Goal: Task Accomplishment & Management: Complete application form

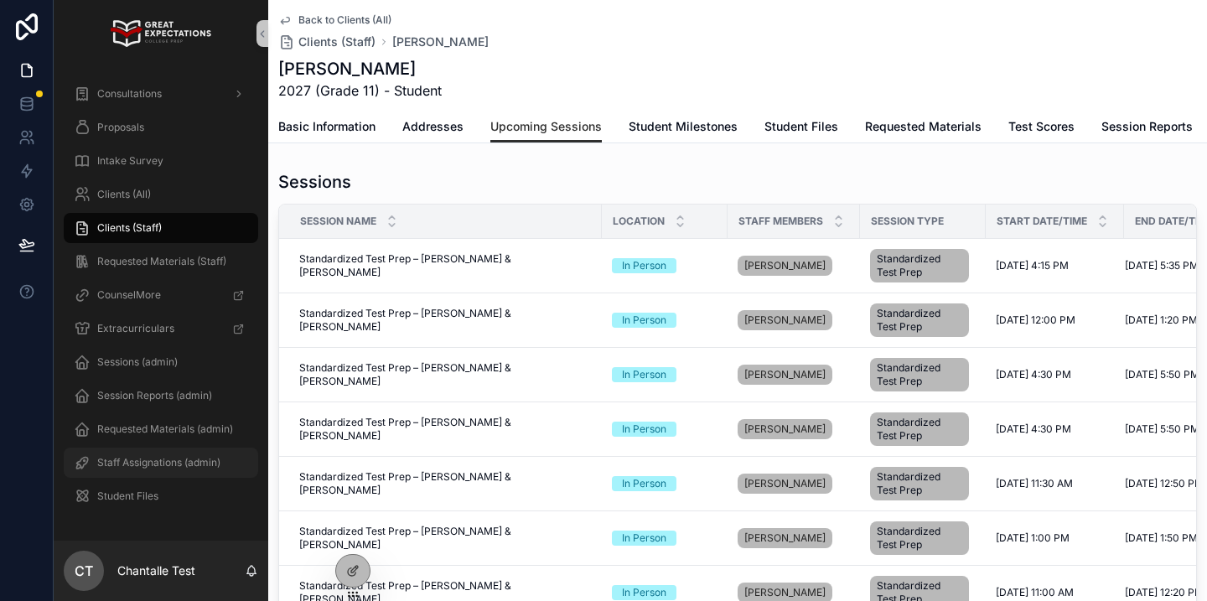
click at [183, 454] on div "Staff Assignations (admin)" at bounding box center [161, 462] width 174 height 27
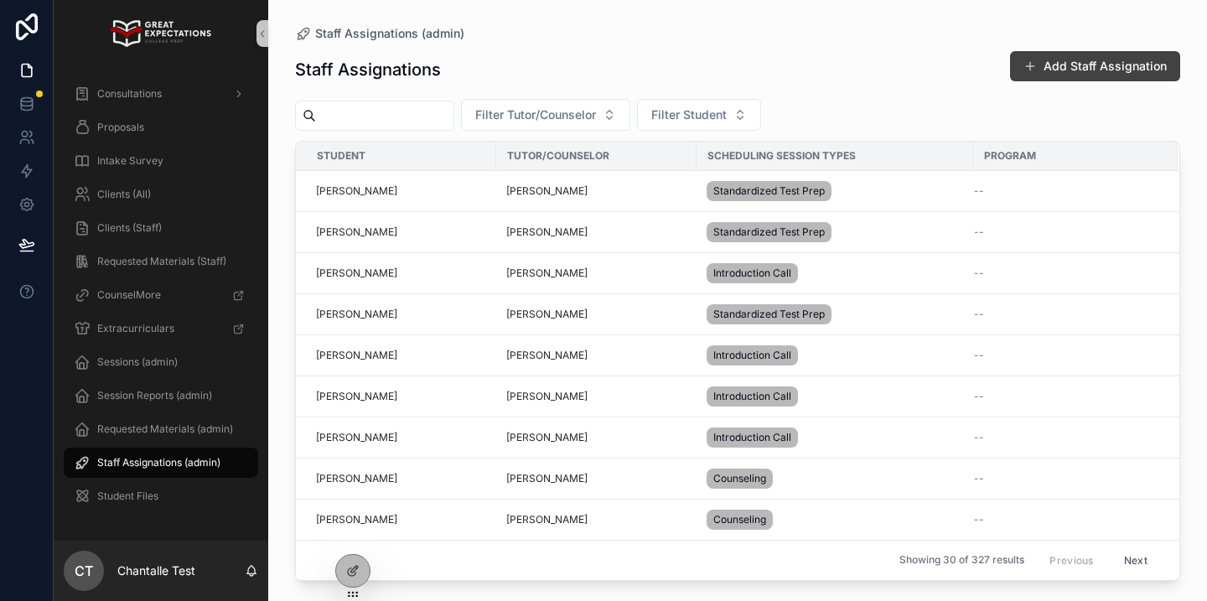
click at [1113, 64] on button "Add Staff Assignation" at bounding box center [1095, 66] width 170 height 30
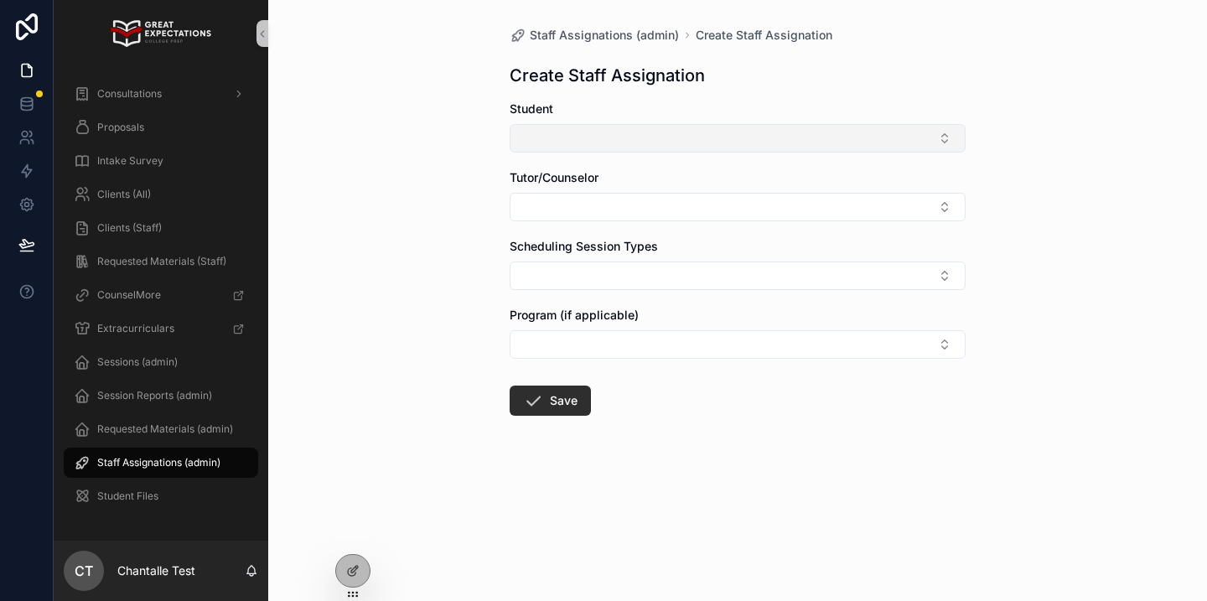
click at [926, 132] on button "Select Button" at bounding box center [738, 138] width 456 height 29
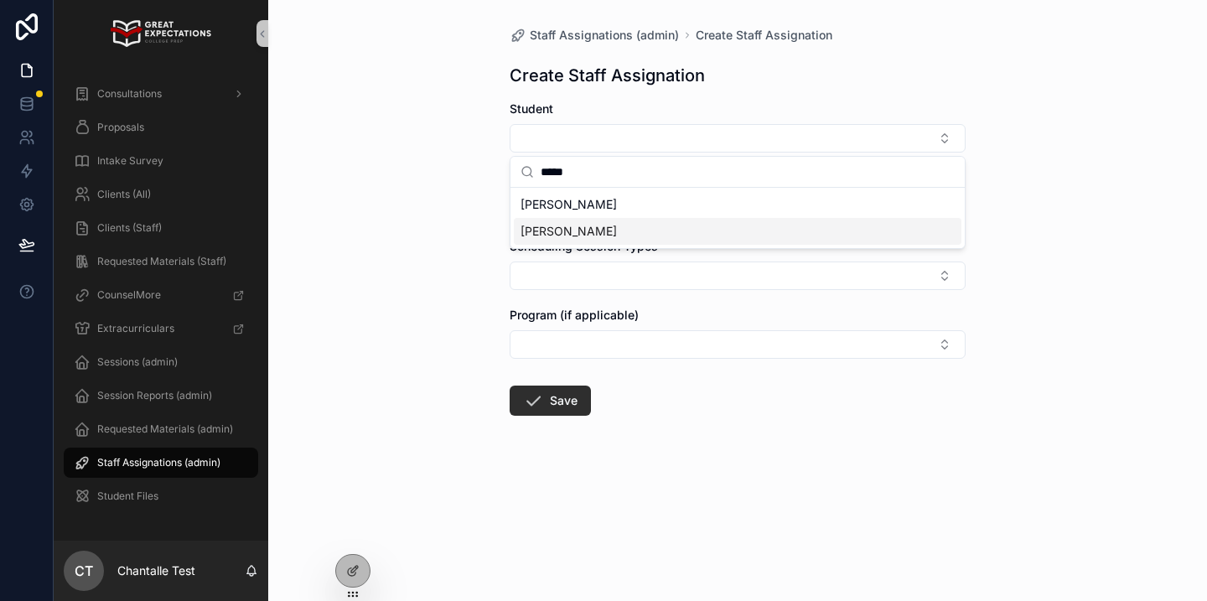
type input "*****"
click at [575, 208] on span "[PERSON_NAME]" at bounding box center [569, 204] width 96 height 17
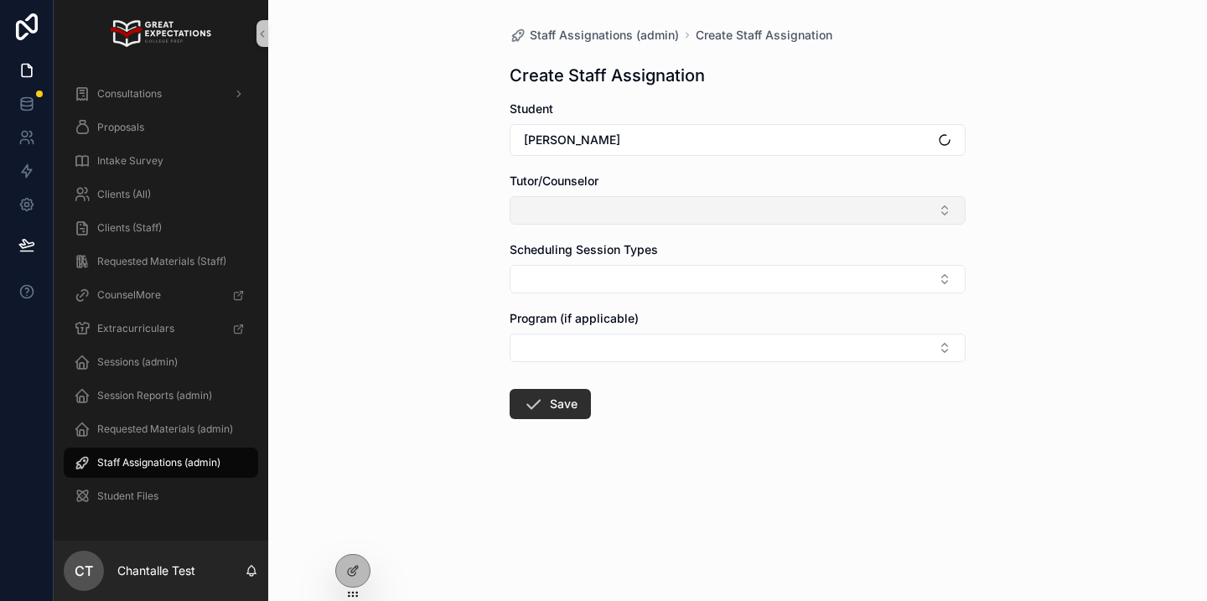
click at [560, 207] on button "Select Button" at bounding box center [738, 210] width 456 height 29
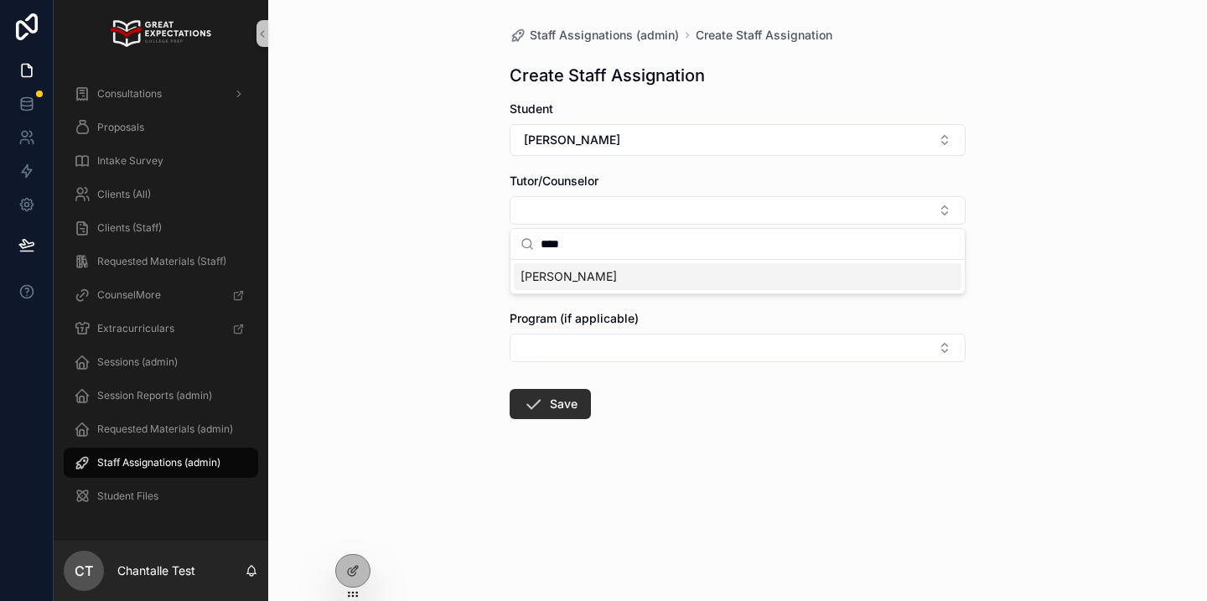
type input "****"
click at [551, 272] on span "[PERSON_NAME]" at bounding box center [569, 276] width 96 height 17
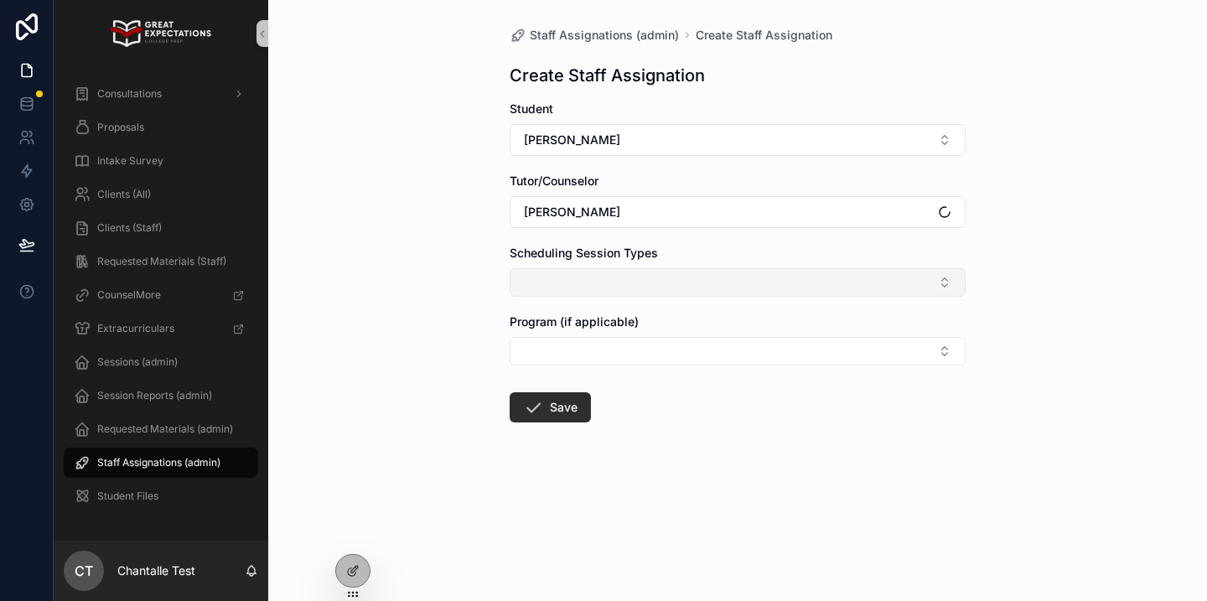
click at [549, 272] on button "Select Button" at bounding box center [738, 282] width 456 height 29
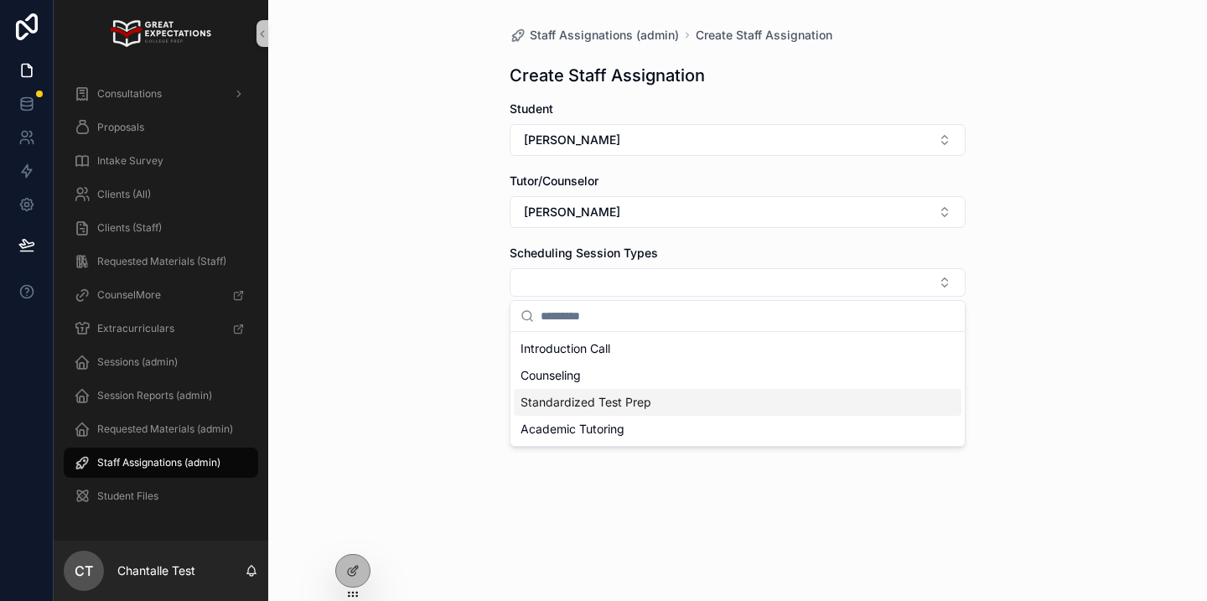
click at [554, 407] on span "Standardized Test Prep" at bounding box center [586, 402] width 131 height 17
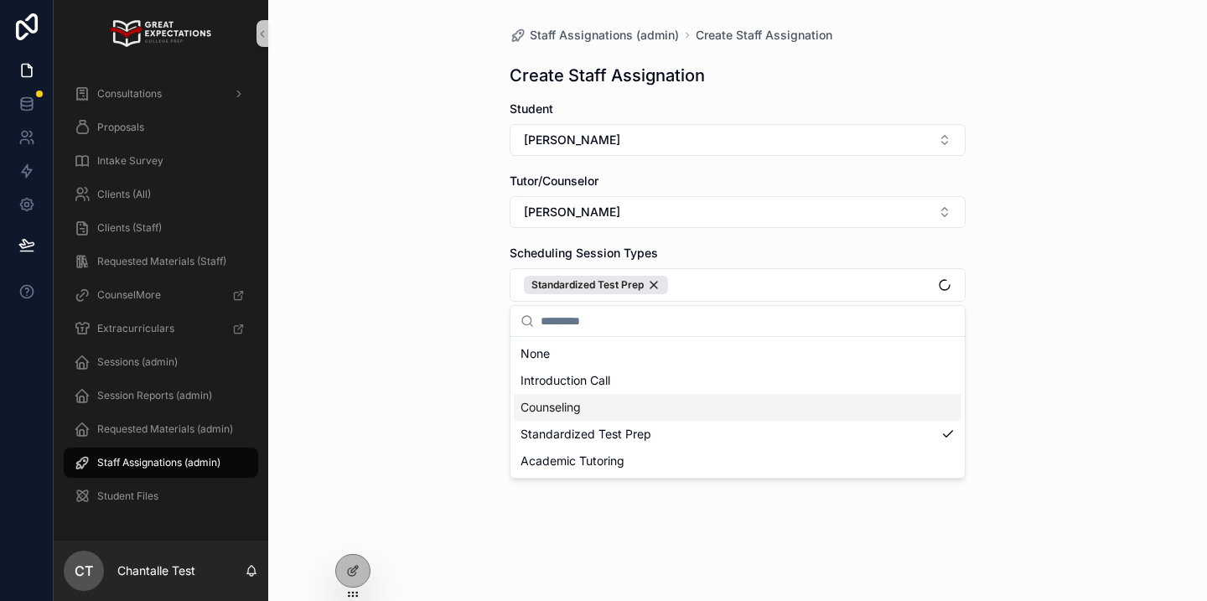
click at [449, 393] on div "Staff Assignations (admin) Create Staff Assignation Create Staff Assignation St…" at bounding box center [737, 300] width 939 height 601
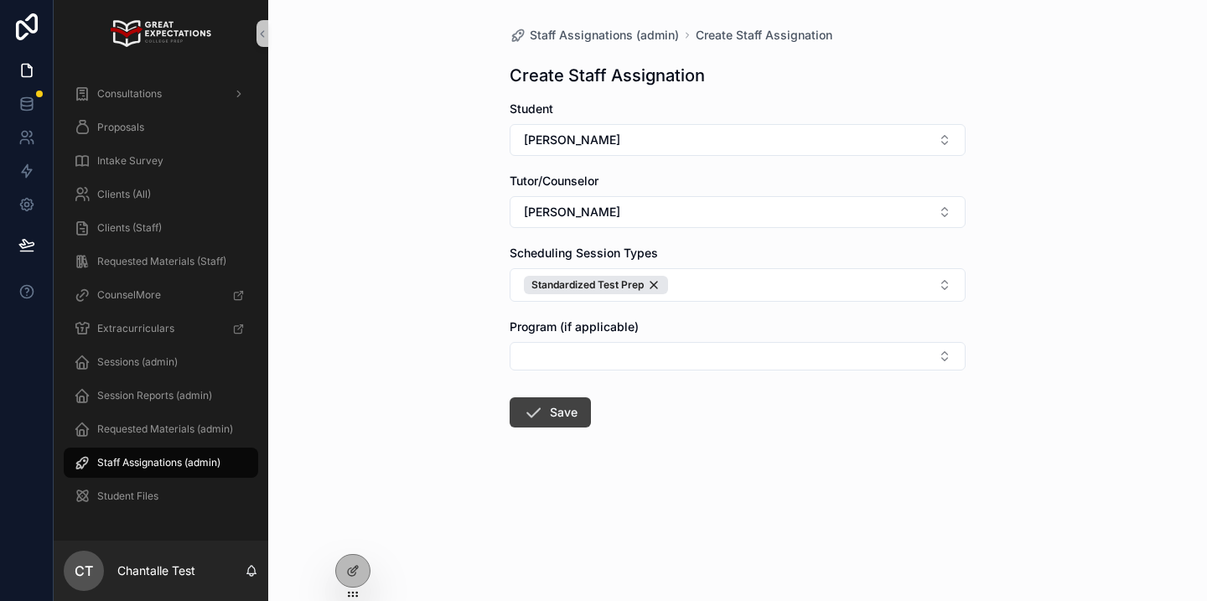
click at [537, 416] on icon "scrollable content" at bounding box center [533, 412] width 20 height 20
